Goal: Task Accomplishment & Management: Use online tool/utility

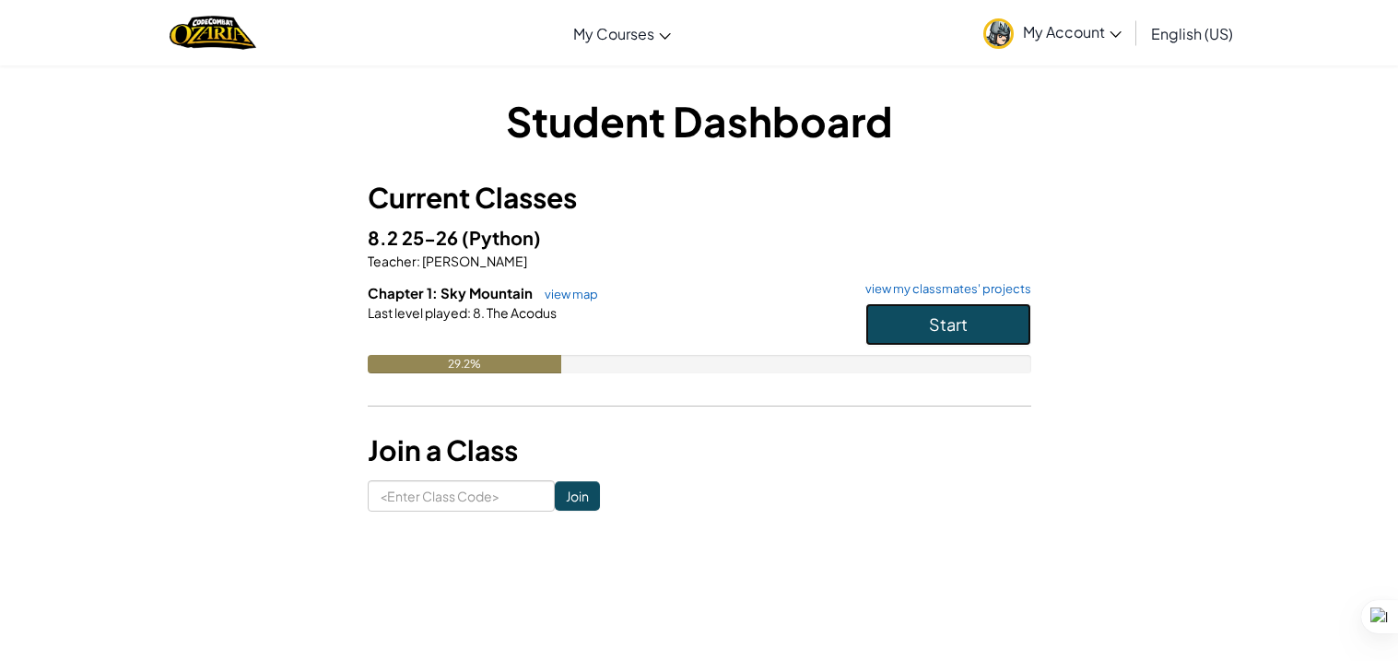
click at [929, 328] on span "Start" at bounding box center [948, 323] width 39 height 21
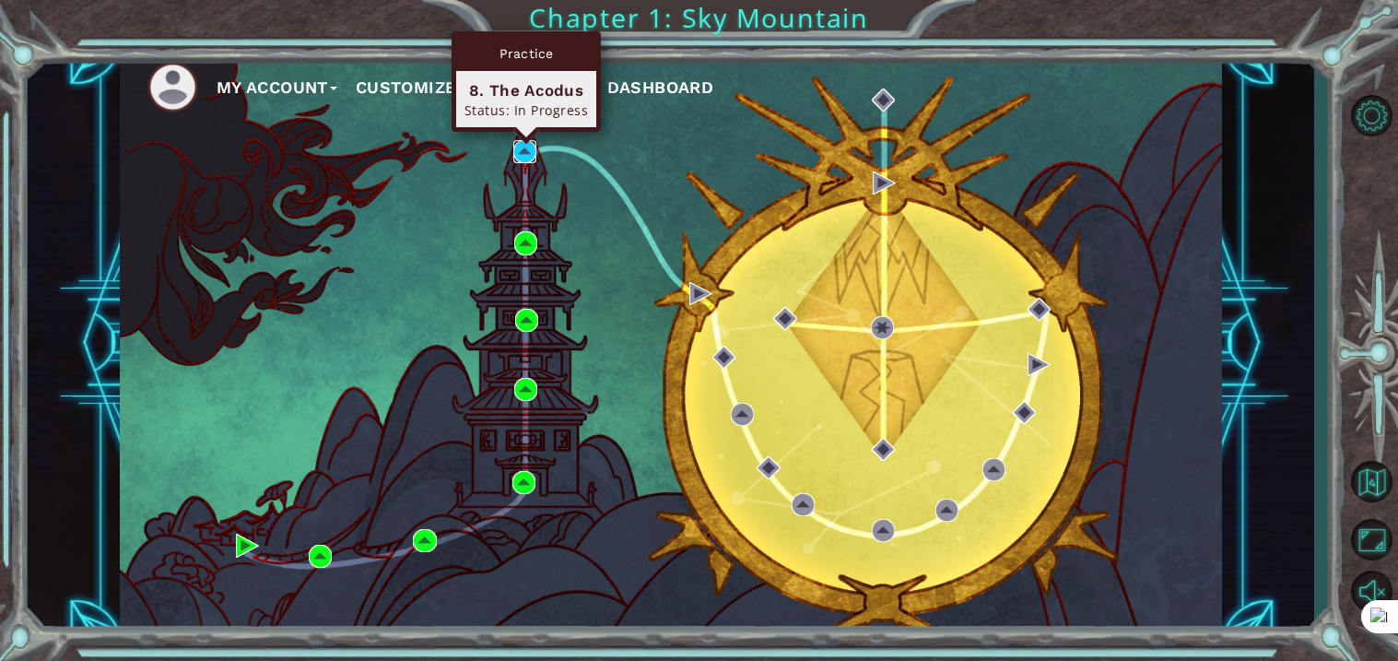
click at [528, 155] on img at bounding box center [524, 151] width 23 height 23
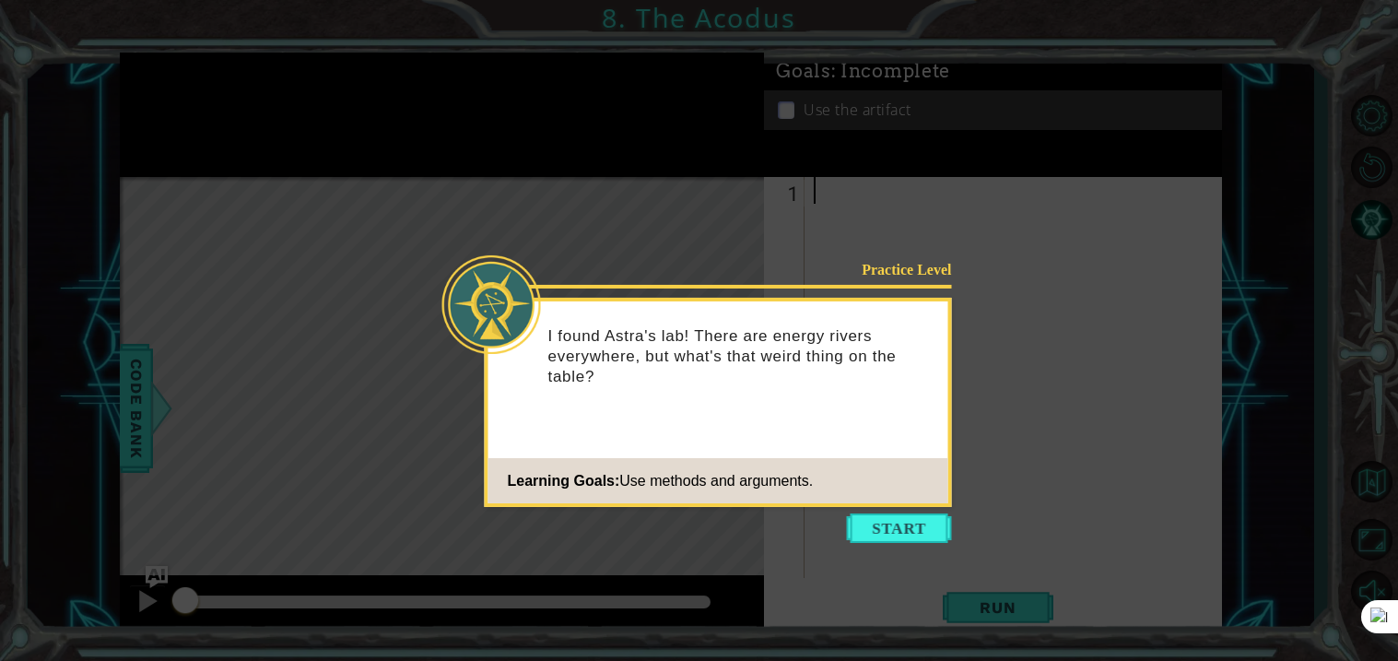
click at [930, 543] on icon at bounding box center [699, 330] width 1398 height 661
click at [919, 539] on button "Start" at bounding box center [899, 527] width 105 height 29
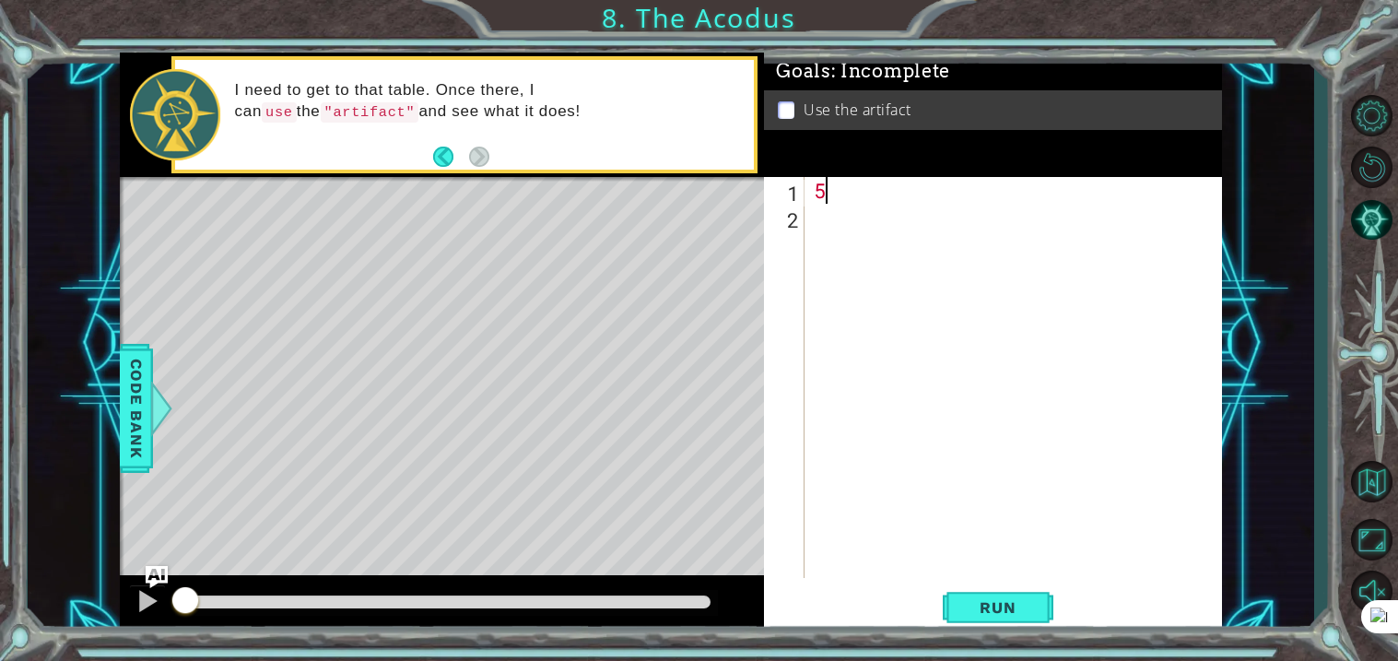
scroll to position [0, 2]
type textarea "51``1"
